Goal: Find specific page/section: Find specific page/section

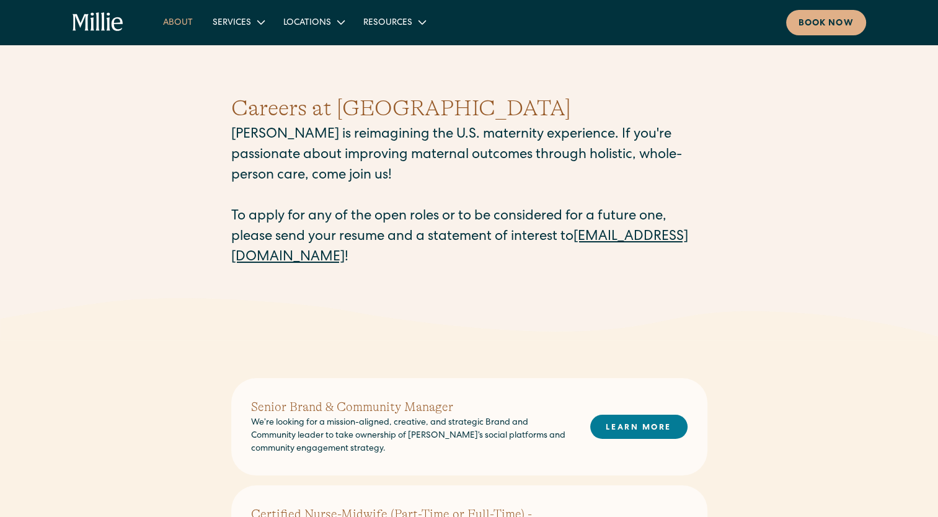
click at [181, 22] on link "About" at bounding box center [178, 22] width 50 height 20
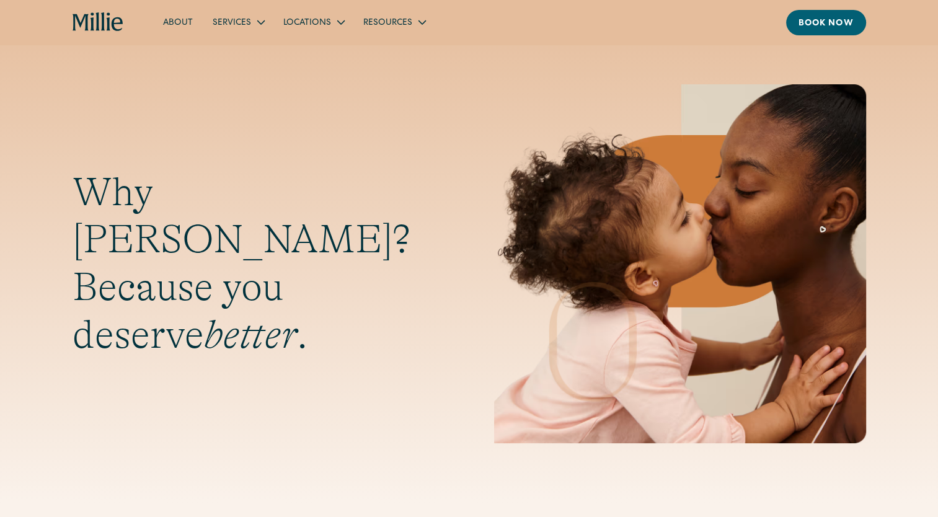
click at [181, 22] on link "About" at bounding box center [178, 22] width 50 height 20
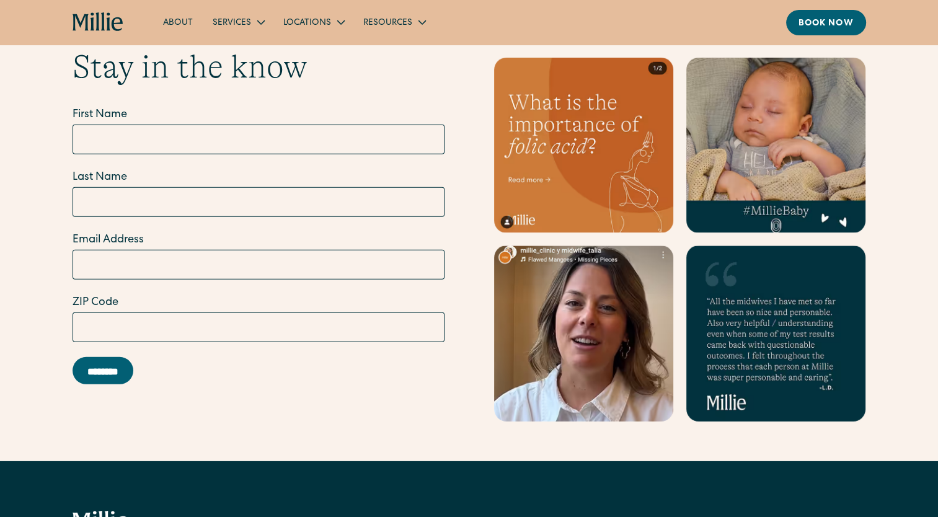
scroll to position [3669, 0]
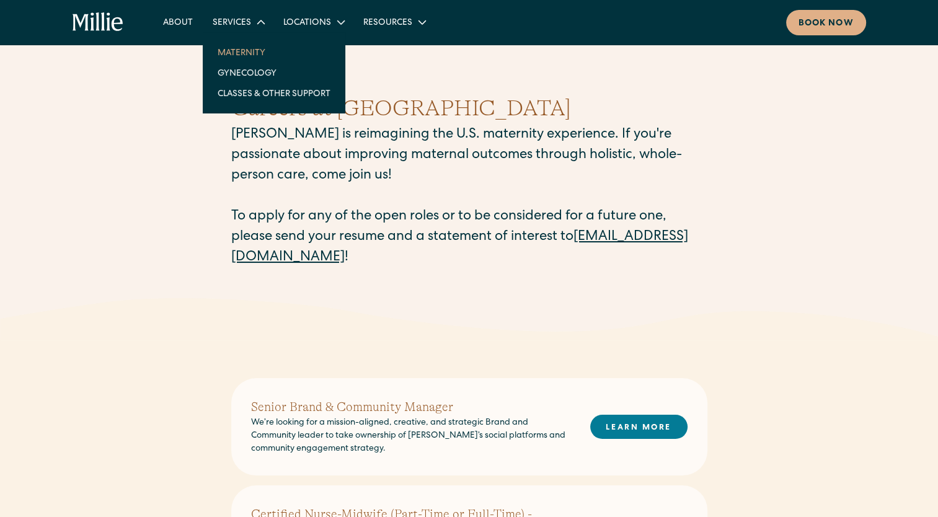
click at [257, 51] on link "Maternity" at bounding box center [274, 52] width 133 height 20
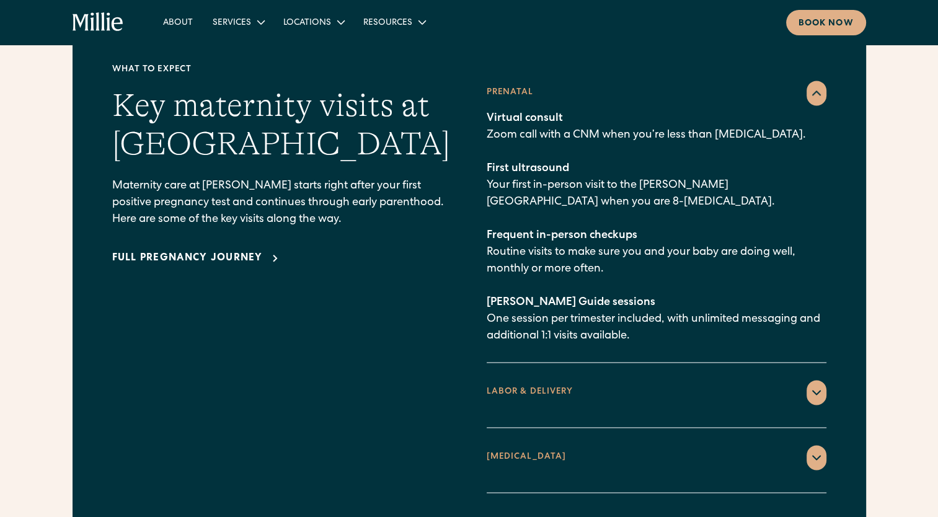
scroll to position [1796, 0]
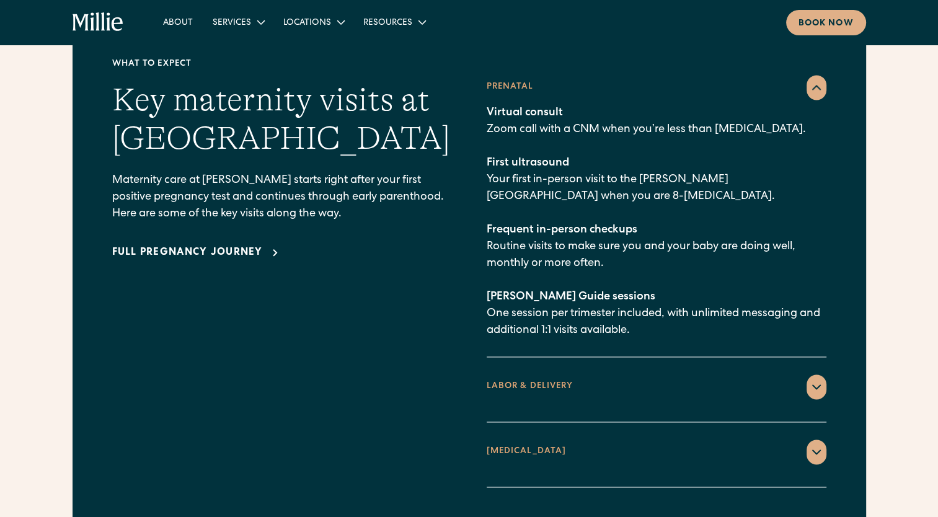
click at [817, 379] on icon at bounding box center [816, 386] width 15 height 15
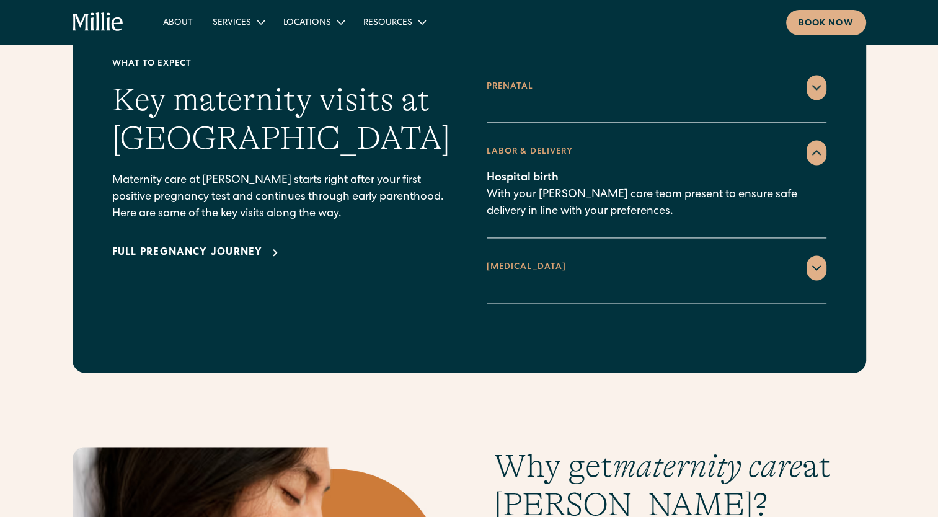
click at [814, 255] on div at bounding box center [817, 267] width 20 height 25
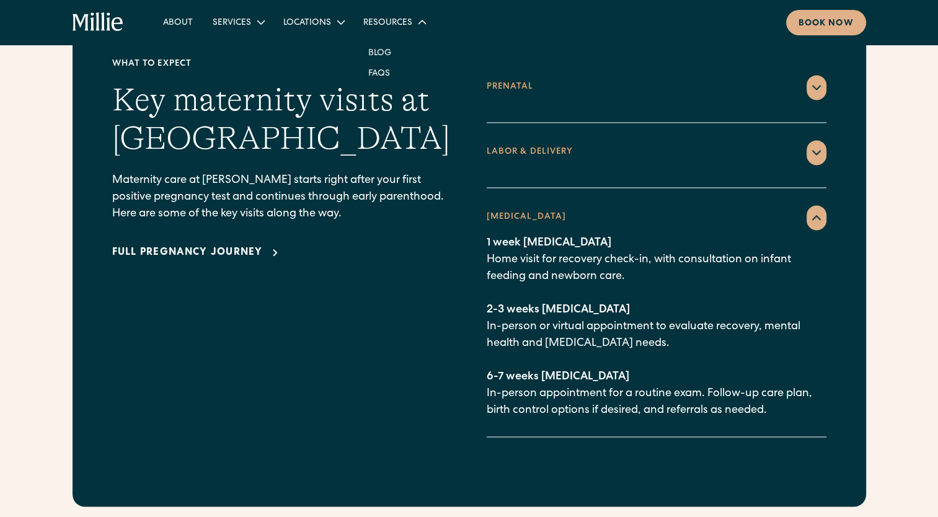
click at [382, 24] on div "Resources" at bounding box center [387, 23] width 49 height 13
